Goal: Go to known website: Access a specific website the user already knows

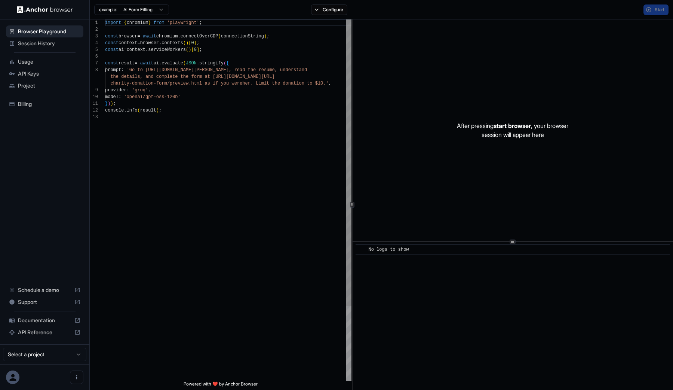
scroll to position [54, 0]
